Goal: Task Accomplishment & Management: Use online tool/utility

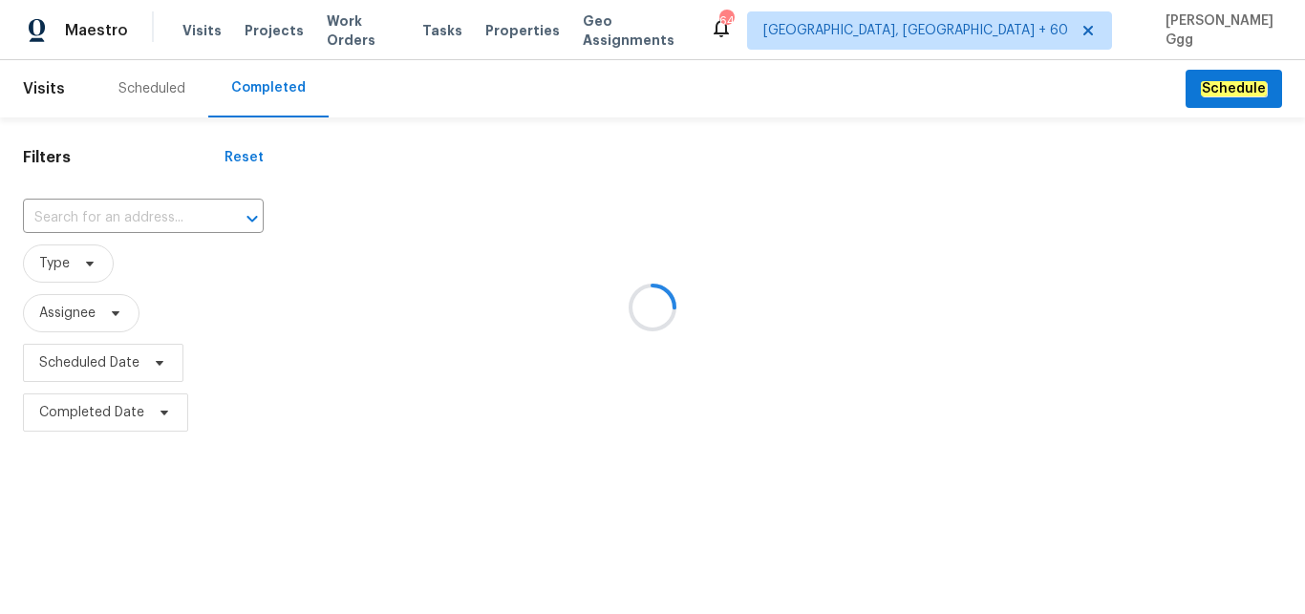
click at [132, 207] on div at bounding box center [652, 307] width 1305 height 614
click at [94, 221] on div at bounding box center [652, 307] width 1305 height 614
click at [48, 212] on div at bounding box center [652, 307] width 1305 height 614
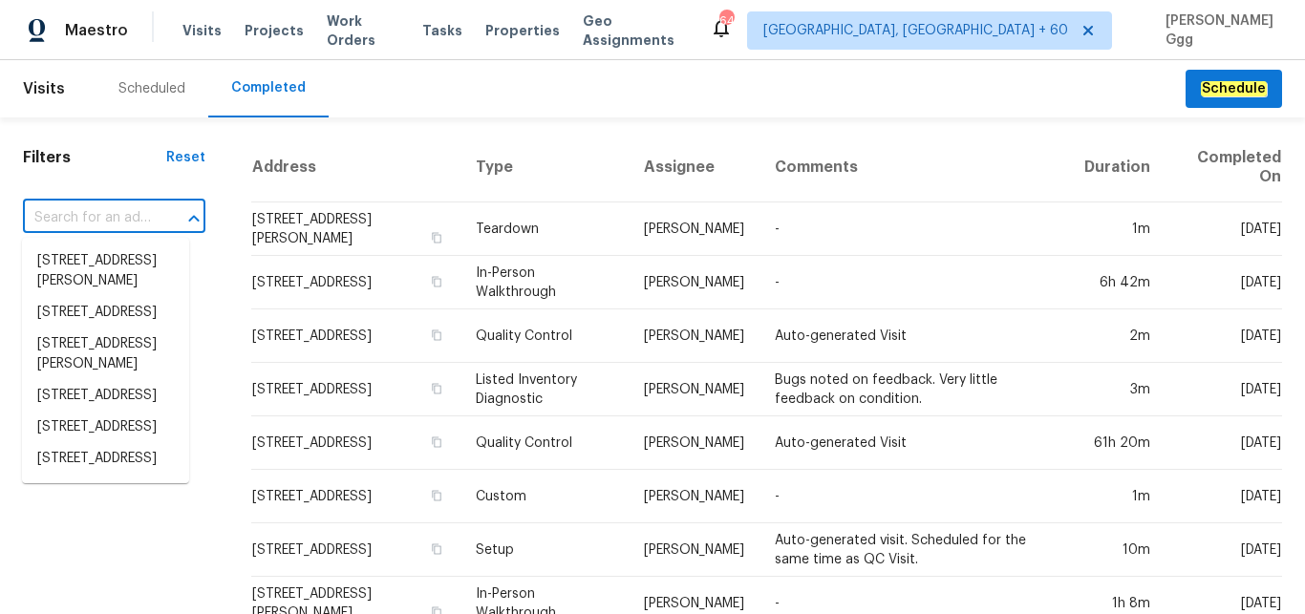
paste input "[STREET_ADDRESS]"
type input "[STREET_ADDRESS]"
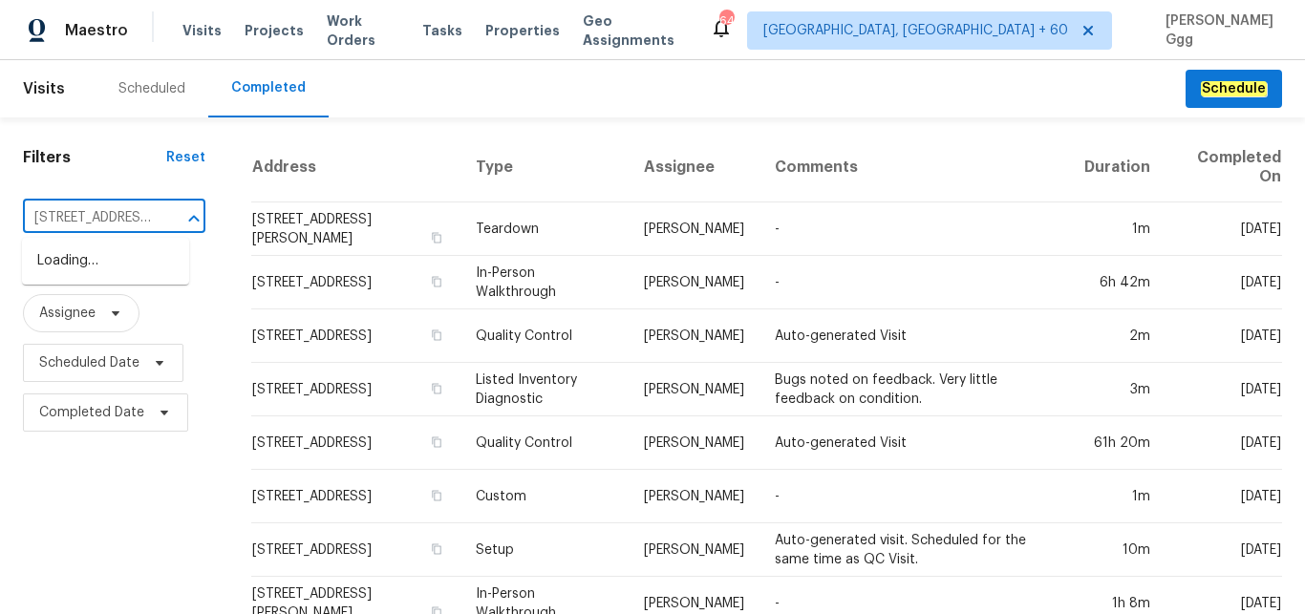
scroll to position [0, 122]
click at [57, 267] on li "[STREET_ADDRESS]" at bounding box center [105, 262] width 167 height 32
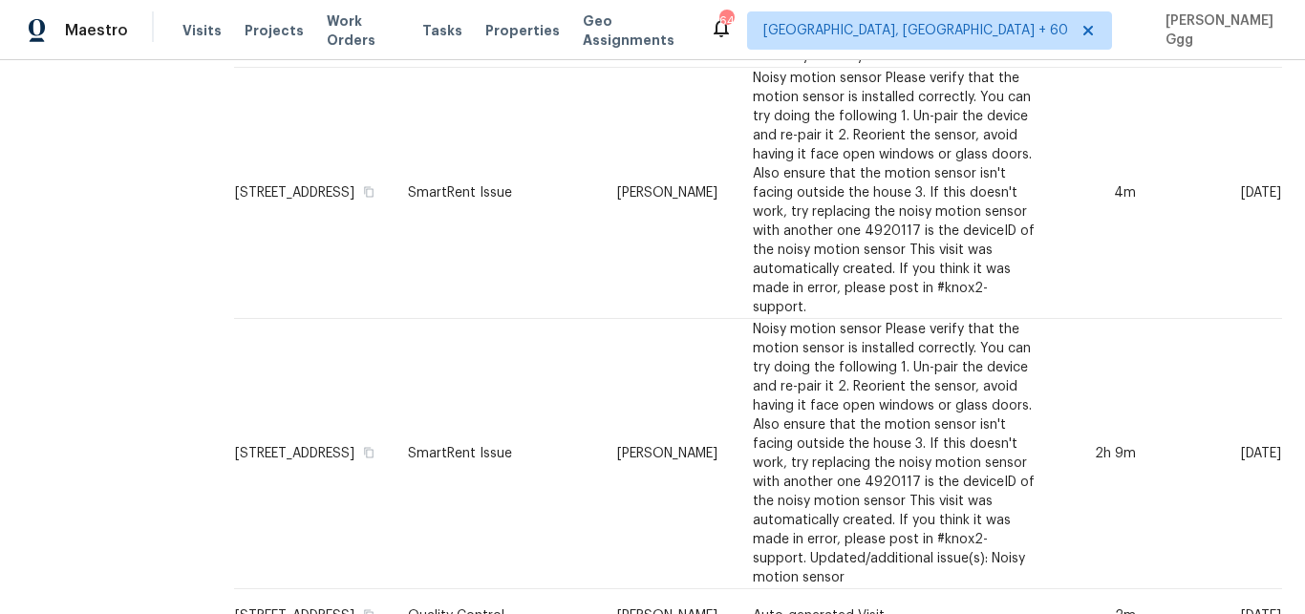
scroll to position [1236, 0]
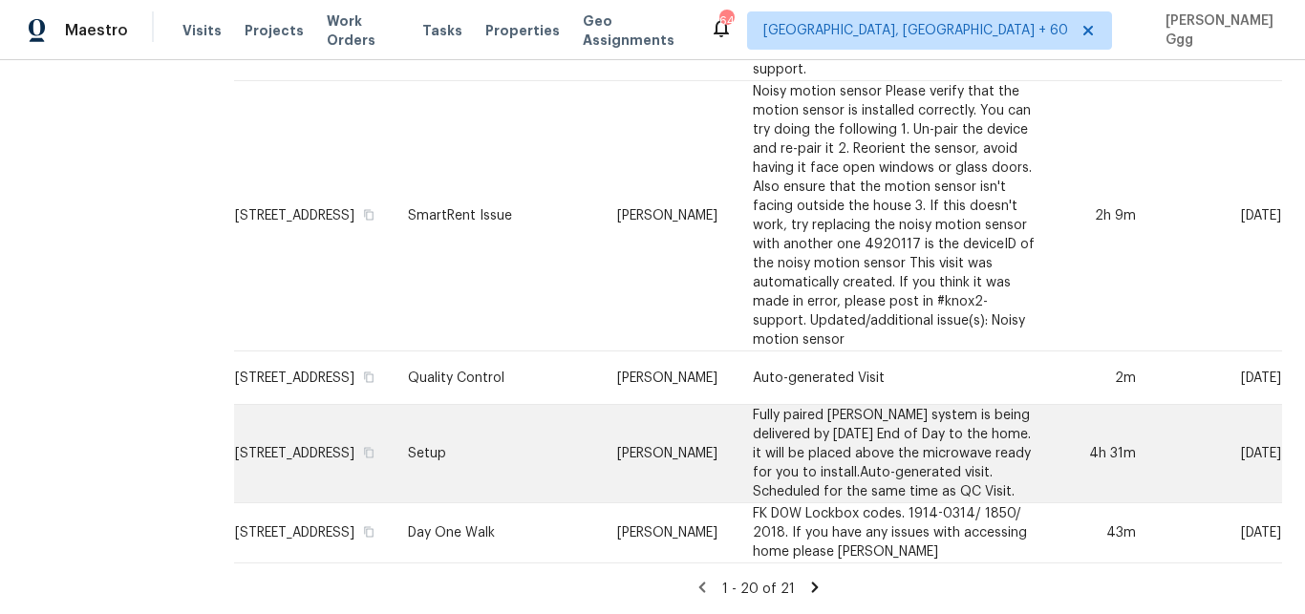
click at [496, 431] on td "Setup" at bounding box center [497, 454] width 209 height 98
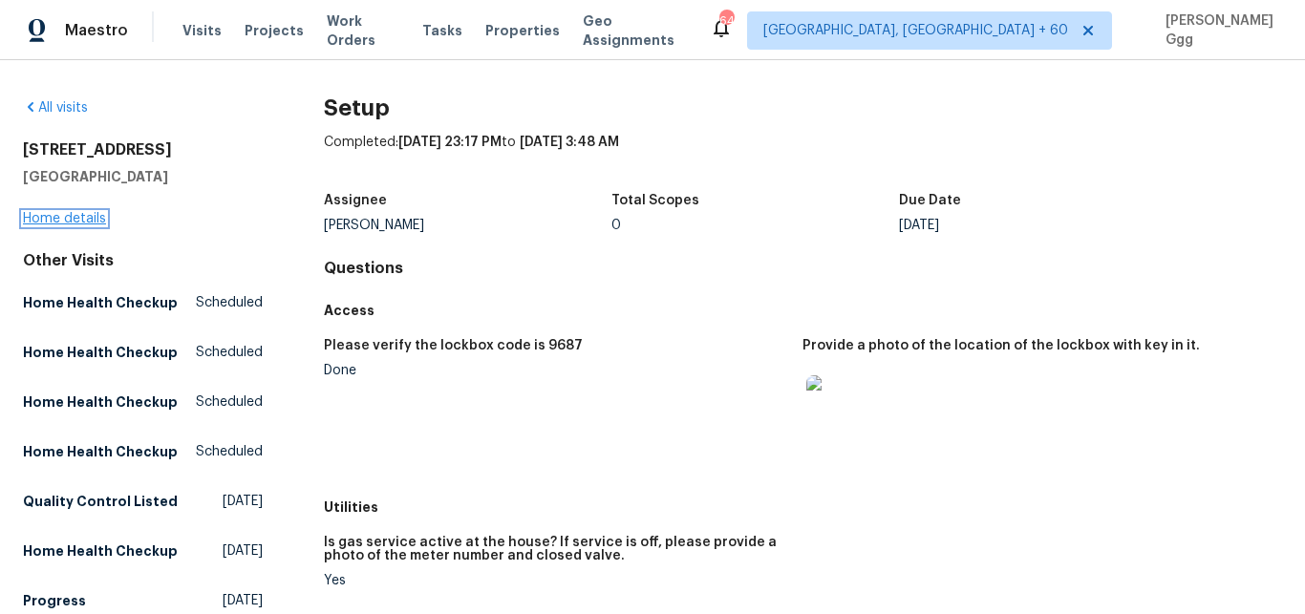
click at [80, 212] on link "Home details" at bounding box center [64, 218] width 83 height 13
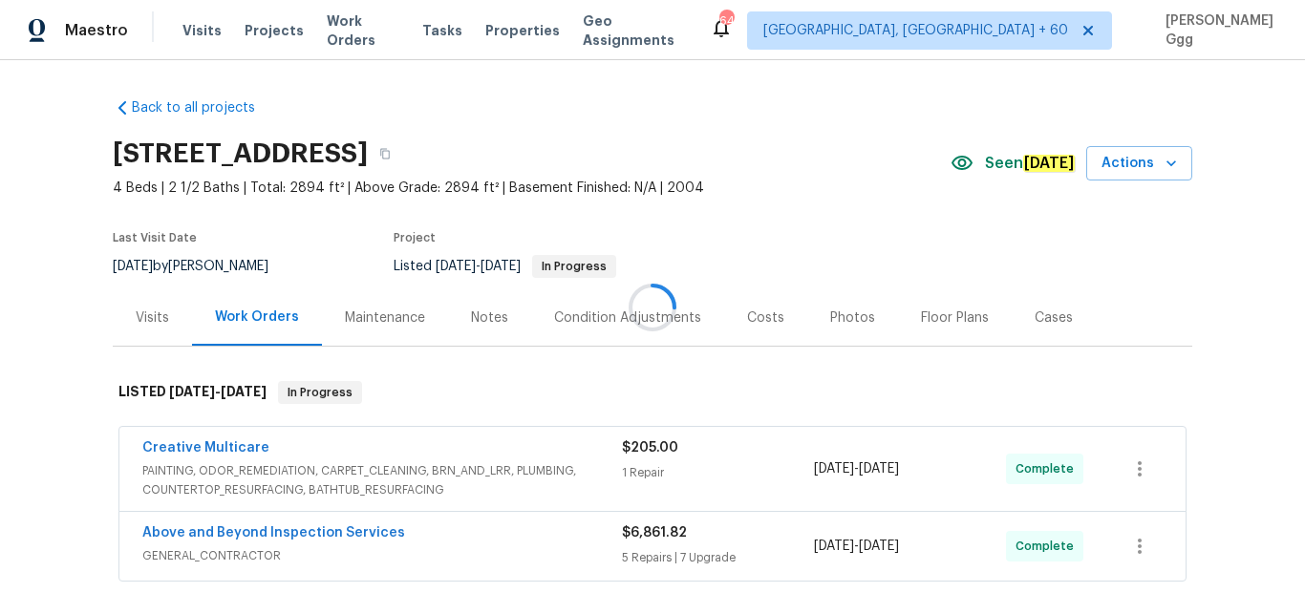
click at [832, 325] on div at bounding box center [652, 307] width 1305 height 614
click at [830, 320] on div "Photos" at bounding box center [852, 318] width 45 height 19
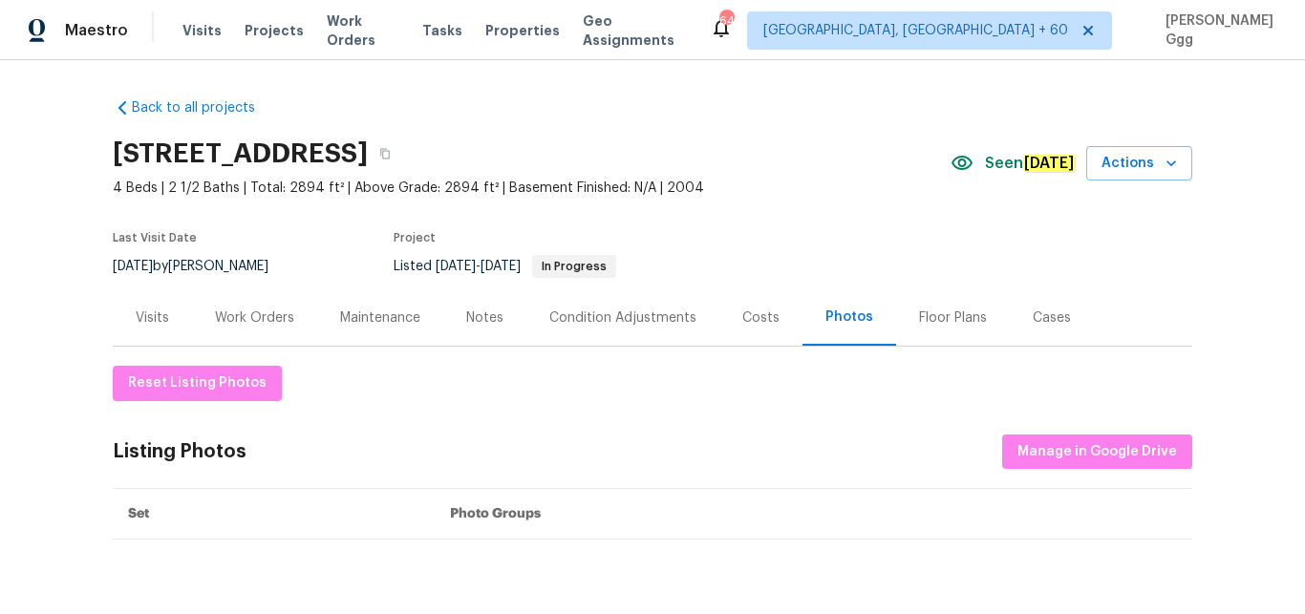
scroll to position [259, 0]
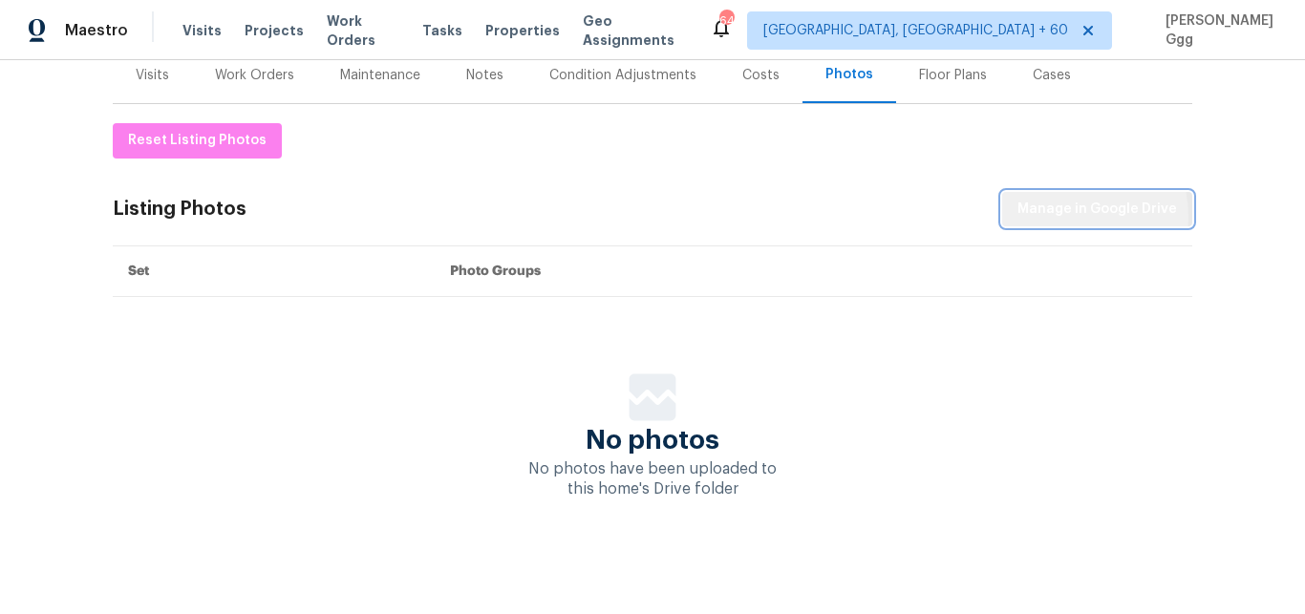
click at [1057, 200] on span "Manage in Google Drive" at bounding box center [1098, 210] width 160 height 24
